Goal: Transaction & Acquisition: Purchase product/service

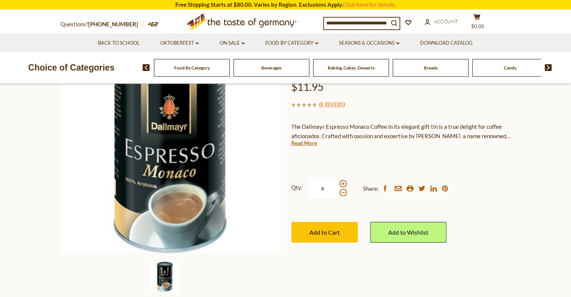
scroll to position [99, 0]
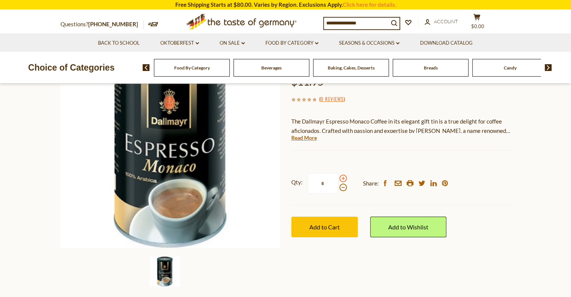
click at [343, 179] on span at bounding box center [343, 179] width 8 height 8
click at [338, 179] on input "*" at bounding box center [322, 183] width 31 height 21
click at [343, 179] on span at bounding box center [343, 179] width 8 height 8
click at [338, 179] on input "*" at bounding box center [322, 183] width 31 height 21
click at [343, 179] on span at bounding box center [343, 179] width 8 height 8
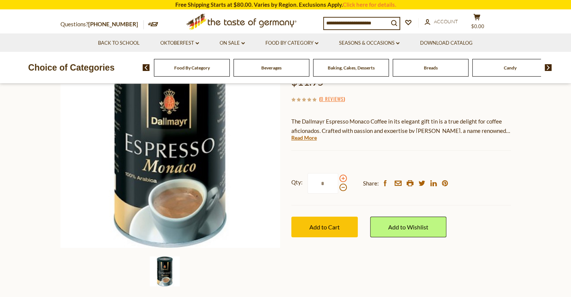
click at [338, 179] on input "*" at bounding box center [322, 183] width 31 height 21
click at [343, 179] on span at bounding box center [343, 179] width 8 height 8
click at [338, 179] on input "*" at bounding box center [322, 183] width 31 height 21
click at [343, 179] on span at bounding box center [343, 179] width 8 height 8
click at [338, 179] on input "*" at bounding box center [322, 183] width 31 height 21
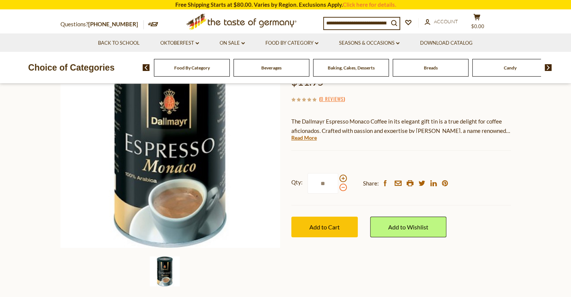
click at [341, 188] on span at bounding box center [343, 188] width 8 height 8
click at [338, 188] on input "**" at bounding box center [322, 183] width 31 height 21
click at [342, 179] on span at bounding box center [343, 179] width 8 height 8
click at [338, 179] on input "*" at bounding box center [322, 183] width 31 height 21
click at [319, 223] on span "Add to Cart" at bounding box center [324, 226] width 30 height 7
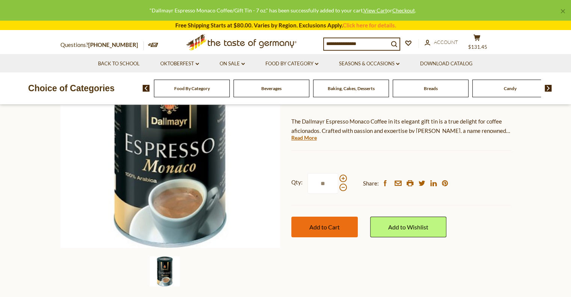
click at [330, 225] on span "Add to Cart" at bounding box center [324, 226] width 30 height 7
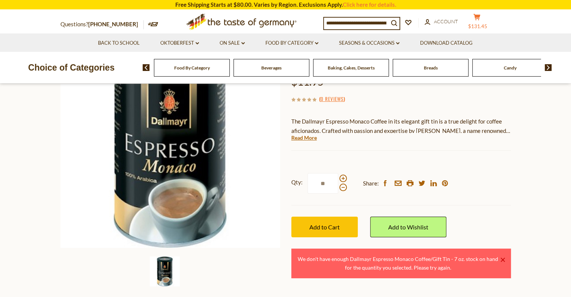
click at [480, 17] on icon at bounding box center [476, 17] width 7 height 6
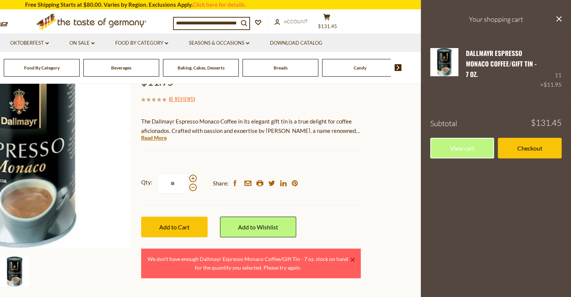
click at [425, 99] on footer "Subtotal $131.45 View cart Checkout" at bounding box center [496, 133] width 150 height 69
click at [558, 19] on icon "close" at bounding box center [559, 19] width 6 height 6
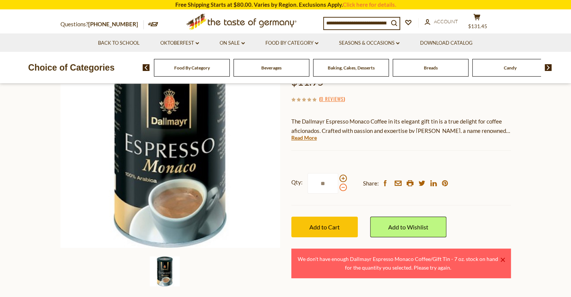
click at [342, 186] on span at bounding box center [343, 188] width 8 height 8
click at [338, 186] on input "**" at bounding box center [322, 183] width 31 height 21
click at [342, 186] on span at bounding box center [343, 188] width 8 height 8
click at [338, 186] on input "*" at bounding box center [322, 183] width 31 height 21
click at [342, 186] on span at bounding box center [343, 188] width 8 height 8
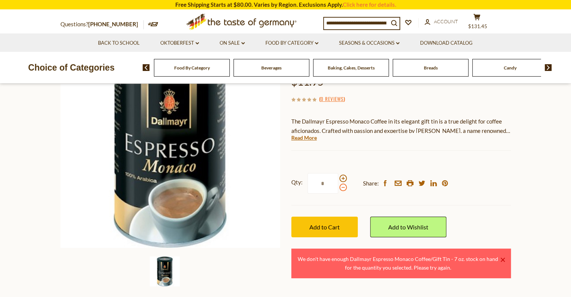
click at [338, 186] on input "*" at bounding box center [322, 183] width 31 height 21
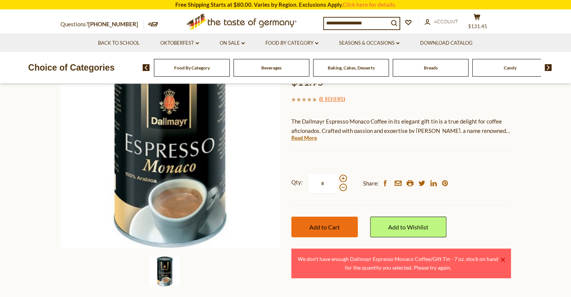
click at [334, 225] on span "Add to Cart" at bounding box center [324, 226] width 30 height 7
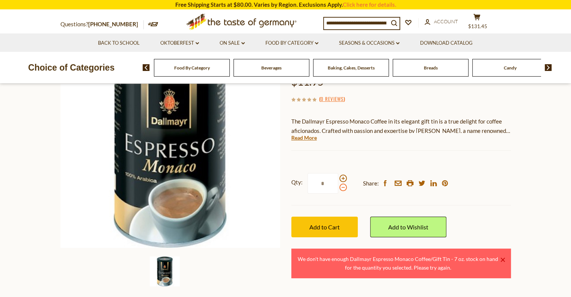
click at [342, 189] on span at bounding box center [343, 188] width 8 height 8
click at [338, 189] on input "*" at bounding box center [322, 183] width 31 height 21
click at [342, 189] on span at bounding box center [343, 188] width 8 height 8
click at [338, 189] on input "*" at bounding box center [322, 183] width 31 height 21
click at [342, 189] on span at bounding box center [343, 188] width 8 height 8
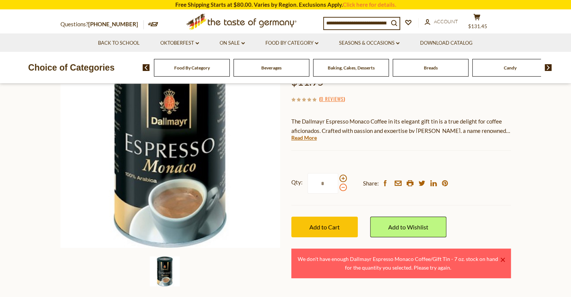
click at [338, 189] on input "*" at bounding box center [322, 183] width 31 height 21
click at [342, 174] on label "Qty: *" at bounding box center [319, 183] width 56 height 21
click at [338, 174] on input "*" at bounding box center [322, 183] width 31 height 21
click at [342, 179] on span at bounding box center [343, 179] width 8 height 8
click at [338, 179] on input "*" at bounding box center [322, 183] width 31 height 21
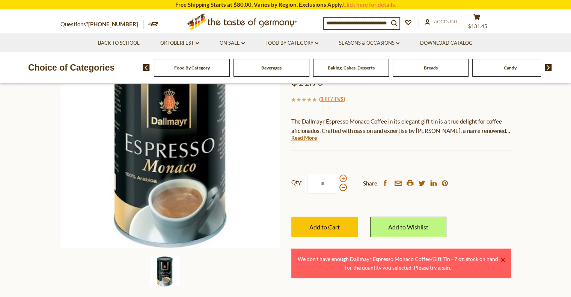
click at [342, 179] on span at bounding box center [343, 179] width 8 height 8
click at [338, 179] on input "*" at bounding box center [322, 183] width 31 height 21
type input "*"
click at [325, 224] on span "Add to Cart" at bounding box center [324, 226] width 30 height 7
